Goal: Transaction & Acquisition: Purchase product/service

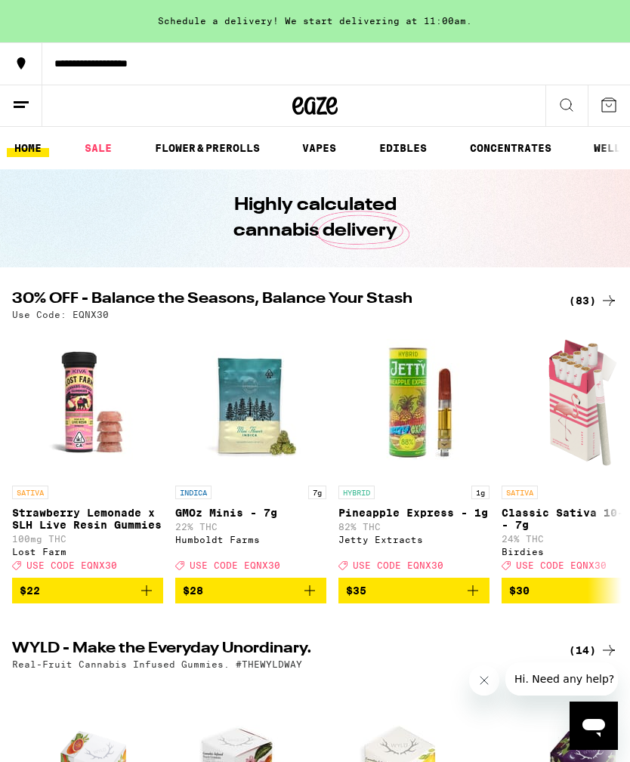
click at [596, 293] on div "(83)" at bounding box center [593, 301] width 49 height 18
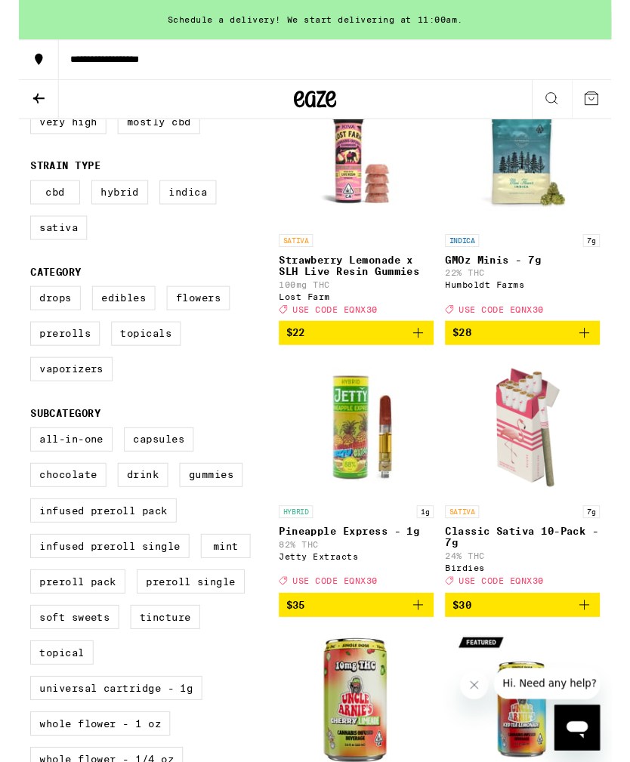
scroll to position [233, 0]
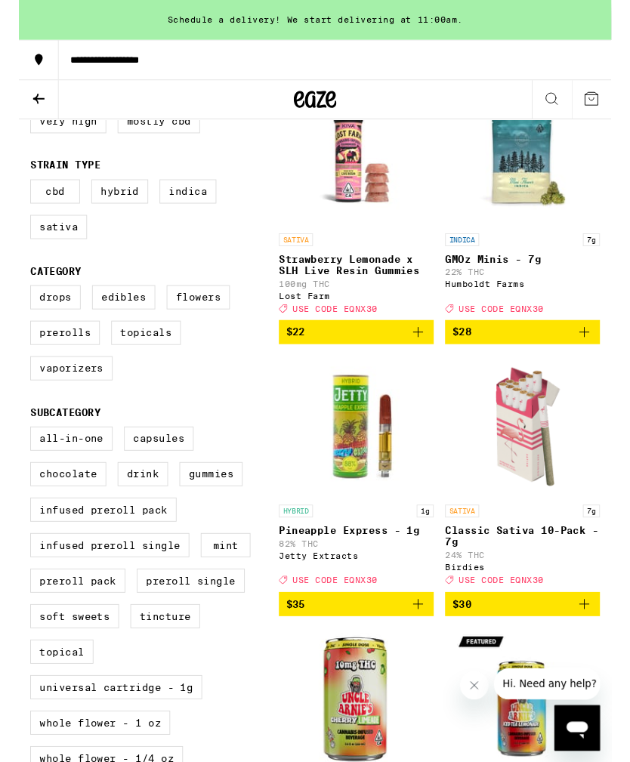
click at [142, 555] on label "Infused Preroll Pack" at bounding box center [90, 543] width 156 height 26
click at [16, 457] on input "Infused Preroll Pack" at bounding box center [15, 456] width 1 height 1
checkbox input "true"
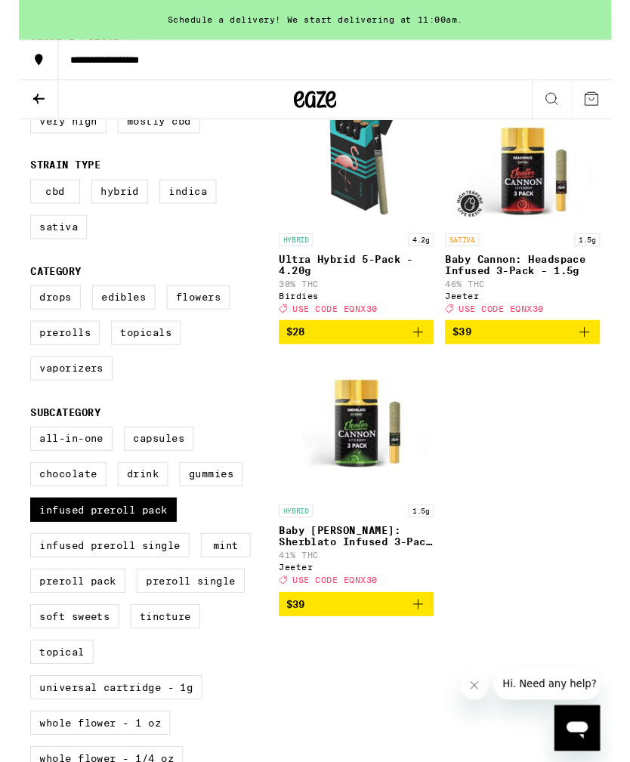
click at [475, 533] on div "HYBRID 4.2g Ultra Hybrid 5-Pack - 4.20g 30% THC Birdies Deal Created with Sketc…" at bounding box center [447, 373] width 341 height 566
